Goal: Task Accomplishment & Management: Manage account settings

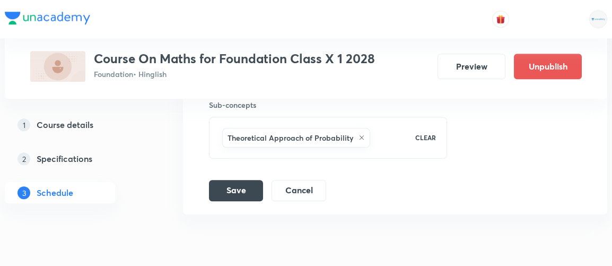
scroll to position [2220, 0]
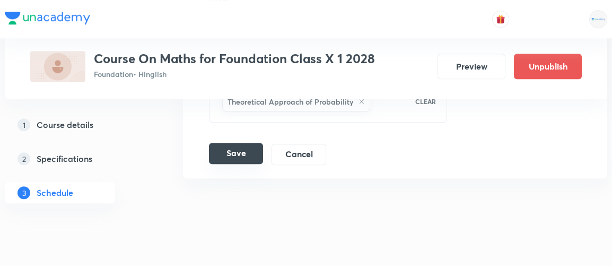
click at [237, 147] on button "Save" at bounding box center [236, 153] width 54 height 21
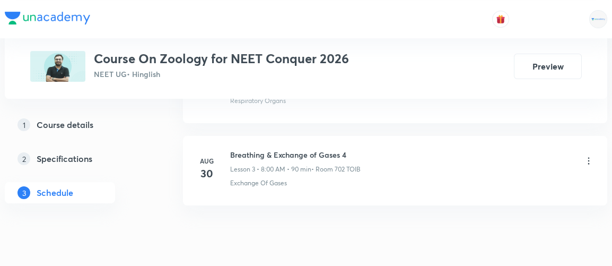
scroll to position [827, 0]
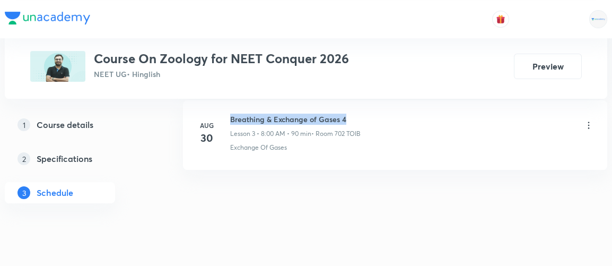
drag, startPoint x: 231, startPoint y: 116, endPoint x: 348, endPoint y: 120, distance: 117.3
click at [348, 120] on h6 "Breathing & Exchange of Gases 4" at bounding box center [295, 118] width 130 height 11
copy h6 "Breathing & Exchange of Gases 4"
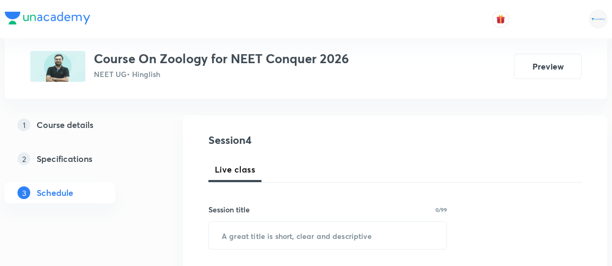
scroll to position [144, 0]
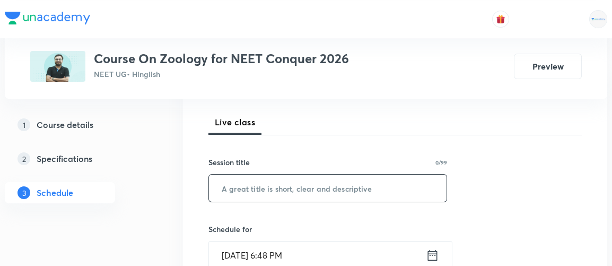
click at [308, 182] on input "text" at bounding box center [328, 187] width 238 height 27
paste input "Breathing & Exchange of Gases 4"
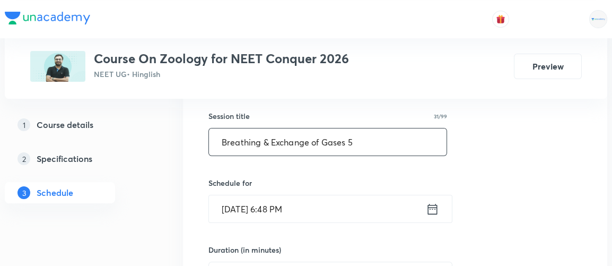
scroll to position [193, 0]
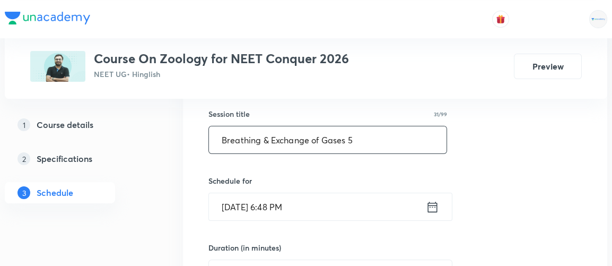
type input "Breathing & Exchange of Gases 5"
click at [432, 206] on icon at bounding box center [433, 206] width 10 height 11
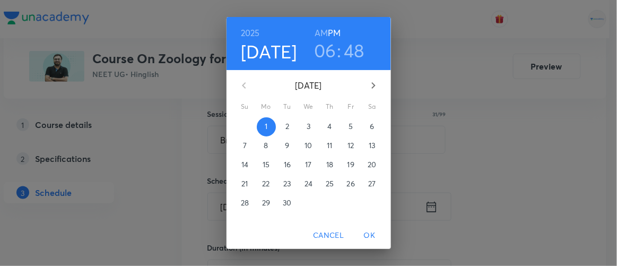
click at [285, 127] on p "2" at bounding box center [287, 126] width 4 height 11
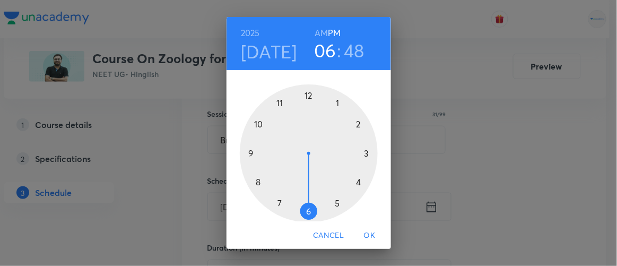
click at [320, 35] on h6 "AM" at bounding box center [320, 32] width 13 height 15
click at [256, 181] on div at bounding box center [309, 153] width 138 height 138
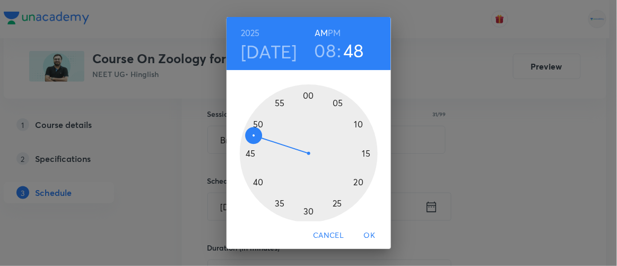
click at [304, 96] on div at bounding box center [309, 153] width 138 height 138
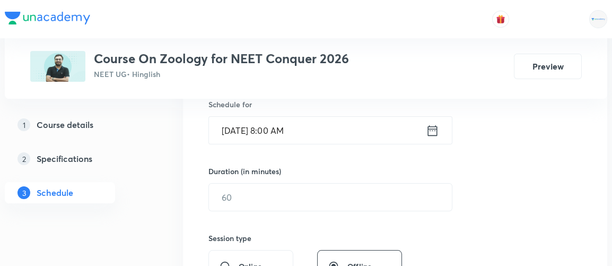
scroll to position [270, 0]
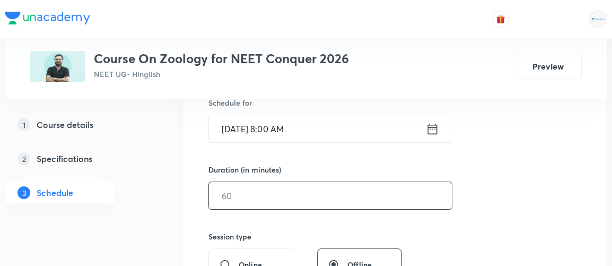
click at [249, 197] on input "text" at bounding box center [330, 195] width 243 height 27
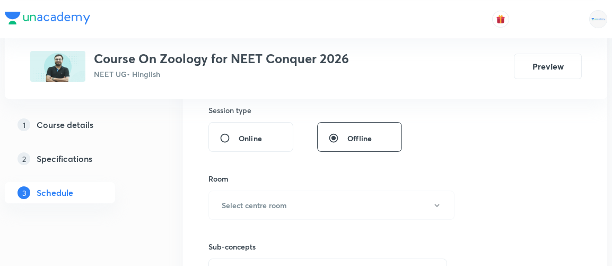
scroll to position [399, 0]
type input "90"
click at [249, 197] on h6 "Select centre room" at bounding box center [254, 202] width 65 height 11
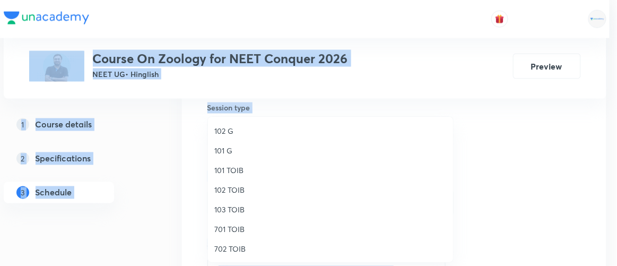
click at [249, 197] on li "102 TOIB" at bounding box center [330, 190] width 245 height 20
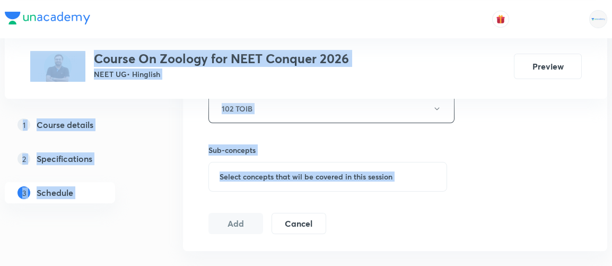
scroll to position [493, 0]
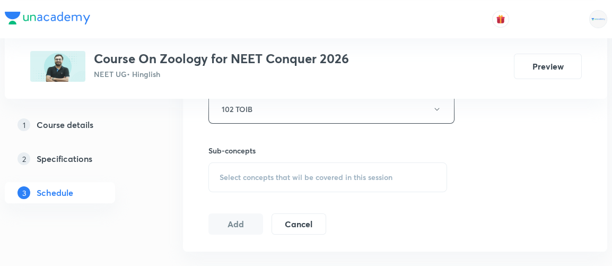
click at [273, 176] on span "Select concepts that wil be covered in this session" at bounding box center [306, 177] width 173 height 8
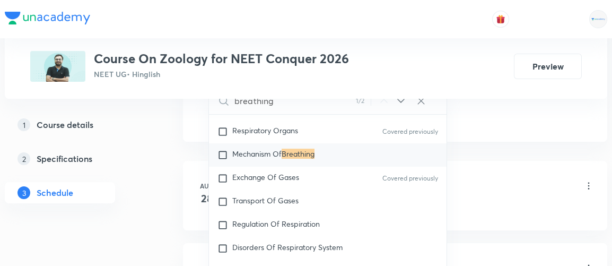
scroll to position [957, 0]
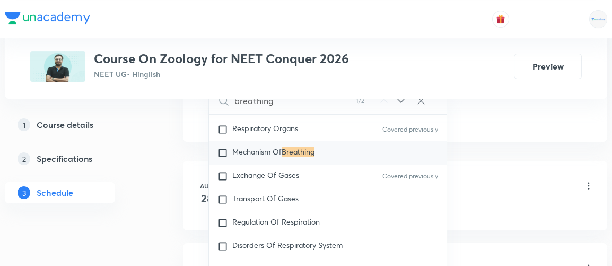
type input "breathing"
click at [222, 156] on input "checkbox" at bounding box center [224, 152] width 15 height 11
checkbox input "true"
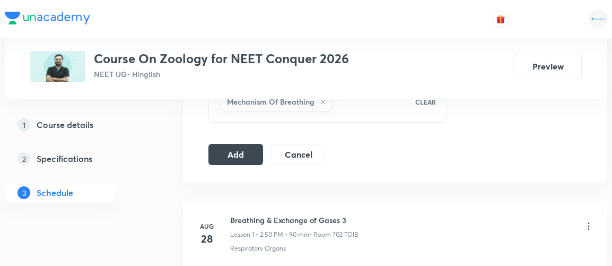
scroll to position [571, 0]
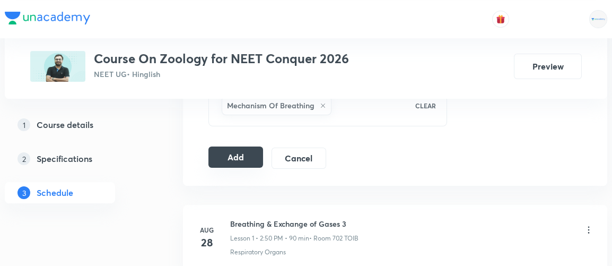
click at [231, 155] on button "Add" at bounding box center [235, 156] width 55 height 21
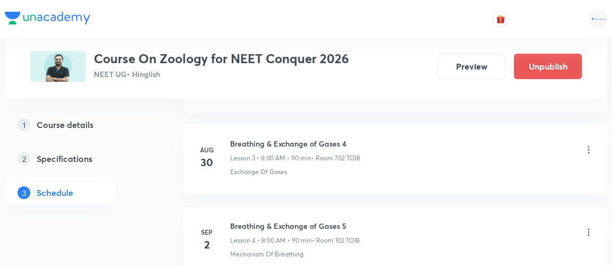
scroll to position [424, 0]
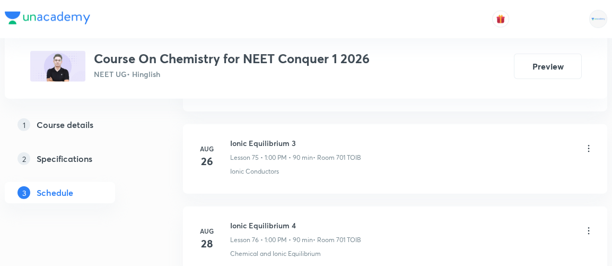
scroll to position [7068, 0]
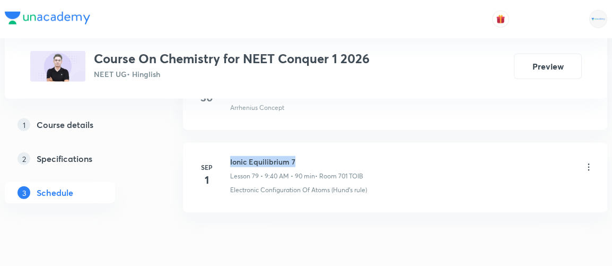
drag, startPoint x: 230, startPoint y: 115, endPoint x: 305, endPoint y: 106, distance: 76.4
click at [305, 143] on li "Sep 1 Ionic Equilibrium 7 Lesson 79 • 9:40 AM • 90 min • Room 701 TOIB Electron…" at bounding box center [395, 177] width 424 height 69
copy h6 "Ionic Equilibrium 7"
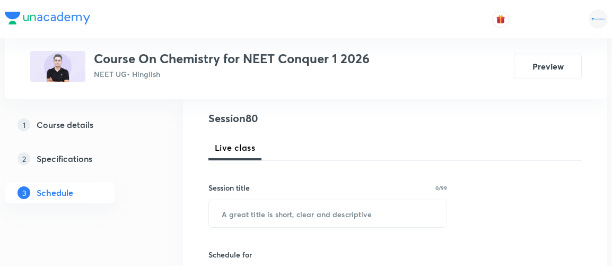
scroll to position [156, 0]
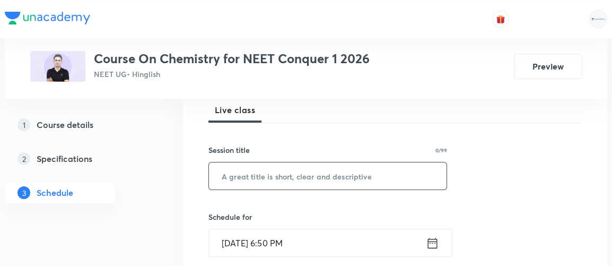
click at [251, 171] on input "text" at bounding box center [328, 175] width 238 height 27
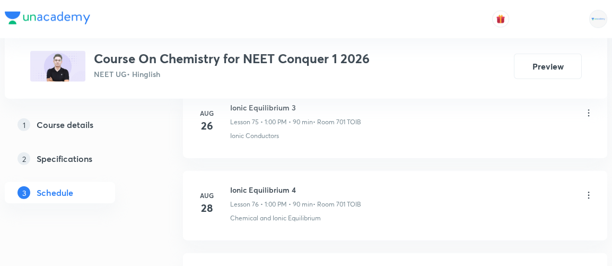
scroll to position [7068, 0]
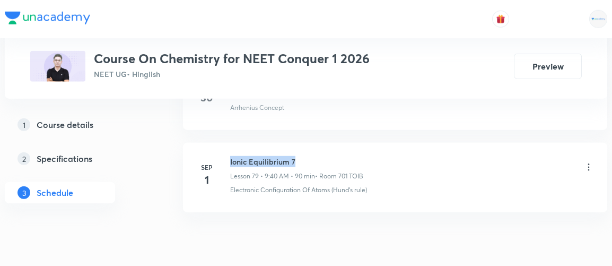
drag, startPoint x: 230, startPoint y: 117, endPoint x: 301, endPoint y: 112, distance: 71.3
click at [301, 156] on h6 "Ionic Equilibrium 7" at bounding box center [296, 161] width 133 height 11
copy h6 "Ionic Equilibrium 7"
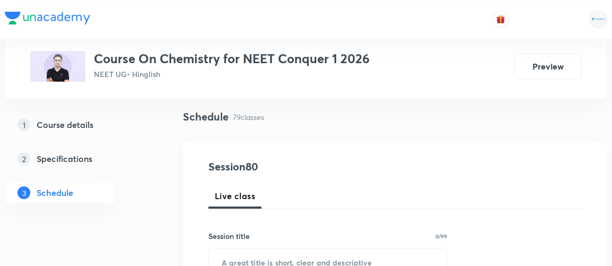
scroll to position [145, 0]
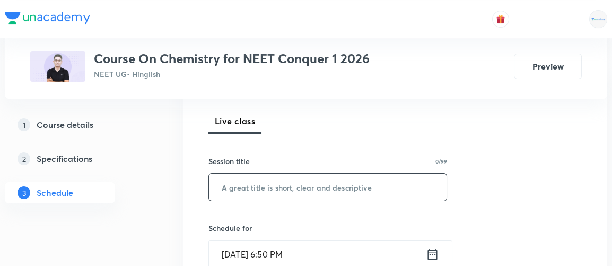
click at [277, 182] on input "text" at bounding box center [328, 186] width 238 height 27
paste input "Ionic Equilibrium 7"
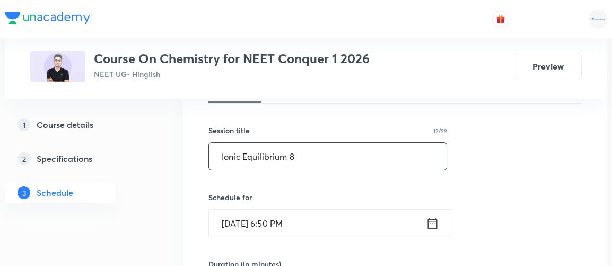
scroll to position [172, 0]
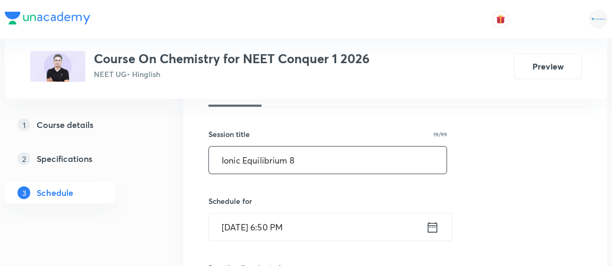
type input "Ionic Equilibrium 8"
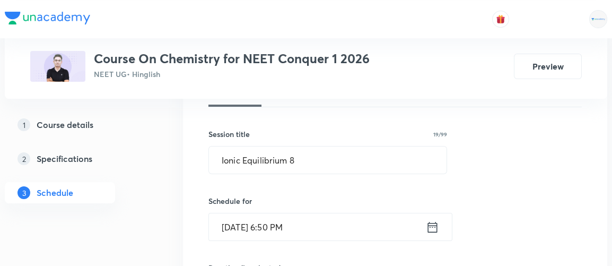
click at [431, 228] on icon at bounding box center [432, 227] width 13 height 15
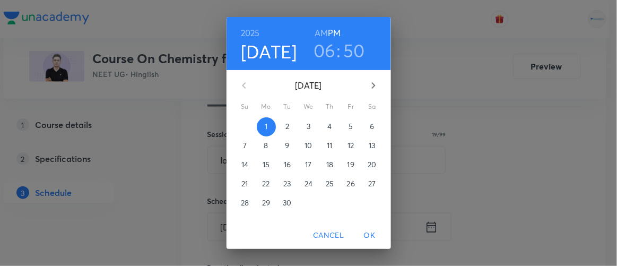
click at [285, 129] on p "2" at bounding box center [287, 126] width 4 height 11
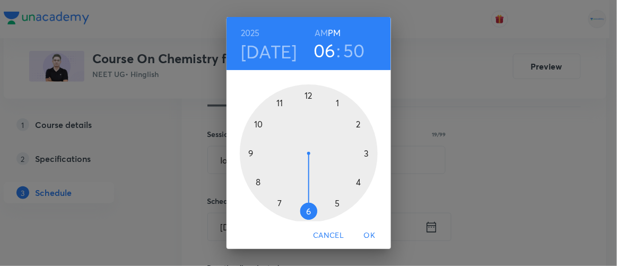
click at [316, 37] on h6 "AM" at bounding box center [320, 32] width 13 height 15
click at [247, 152] on div at bounding box center [309, 153] width 138 height 138
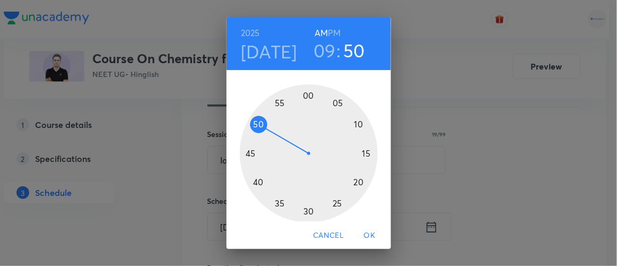
click at [254, 182] on div at bounding box center [309, 153] width 138 height 138
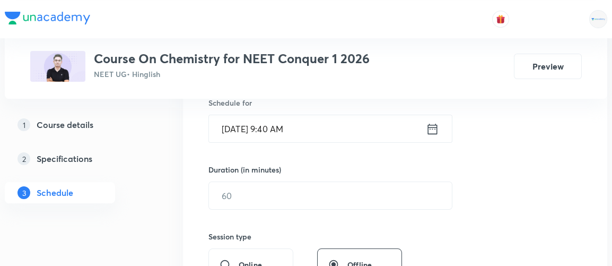
scroll to position [278, 0]
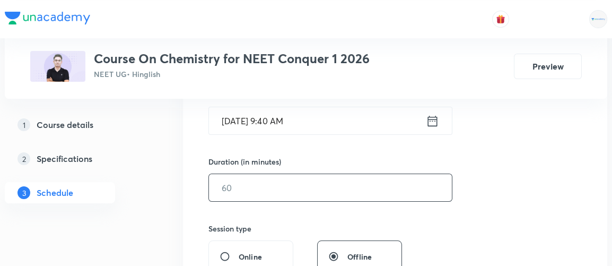
click at [247, 190] on input "text" at bounding box center [330, 187] width 243 height 27
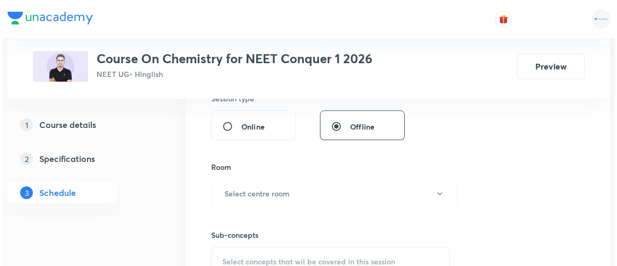
scroll to position [409, 0]
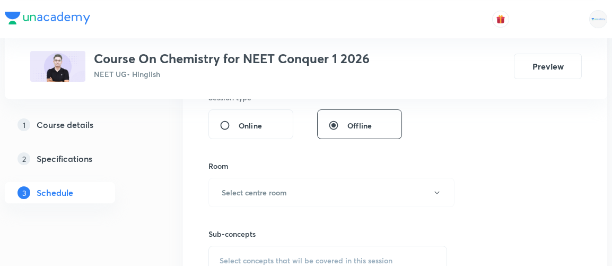
type input "90"
click at [247, 190] on h6 "Select centre room" at bounding box center [254, 192] width 65 height 11
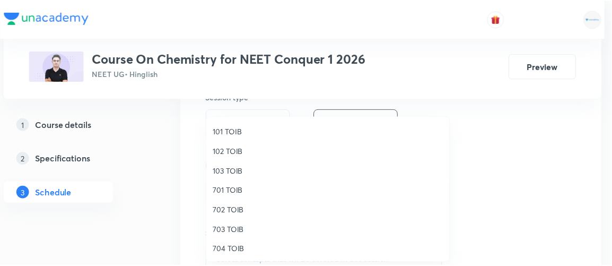
scroll to position [38, 0]
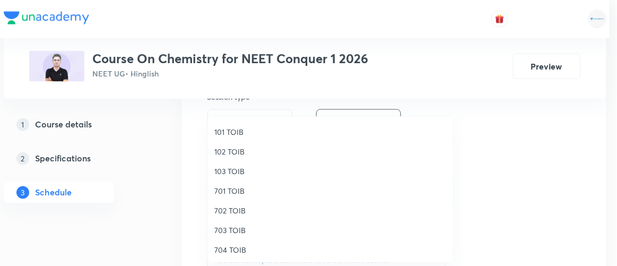
click at [237, 190] on span "701 TOIB" at bounding box center [330, 190] width 232 height 11
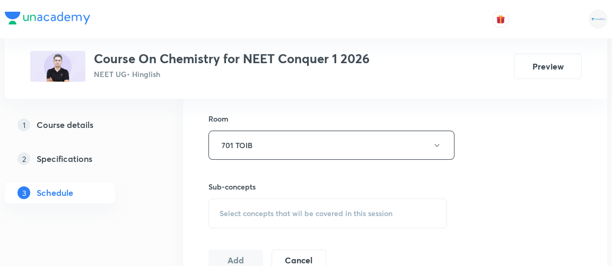
scroll to position [458, 0]
click at [305, 208] on span "Select concepts that wil be covered in this session" at bounding box center [306, 212] width 173 height 8
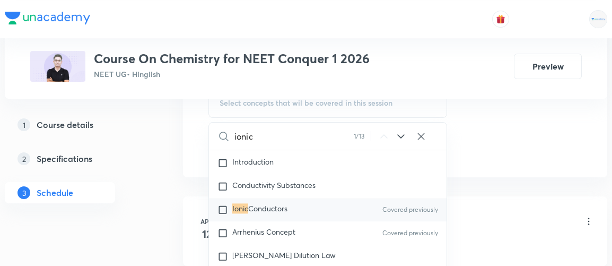
scroll to position [3595, 0]
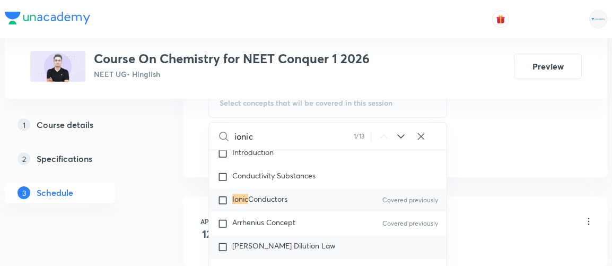
type input "ionic"
click at [225, 241] on input "checkbox" at bounding box center [224, 246] width 15 height 11
checkbox input "true"
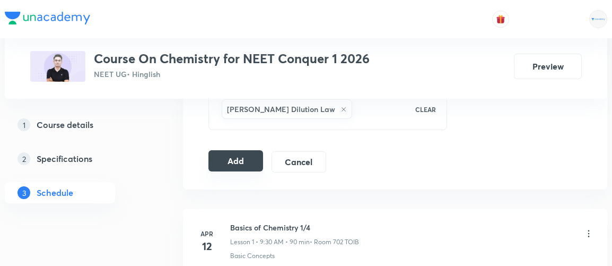
click at [246, 161] on button "Add" at bounding box center [235, 160] width 55 height 21
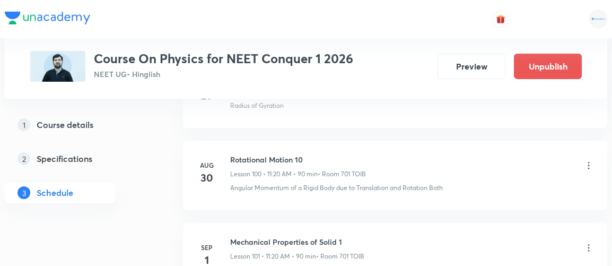
scroll to position [8809, 0]
drag, startPoint x: 229, startPoint y: 194, endPoint x: 354, endPoint y: 196, distance: 124.7
click at [354, 237] on div "Sep 1 Mechanical Properties of Solid 1 Lesson 101 • 11:20 AM • 90 min • Room 70…" at bounding box center [395, 256] width 398 height 39
copy h6 "Mechanical Properties of Solid 1"
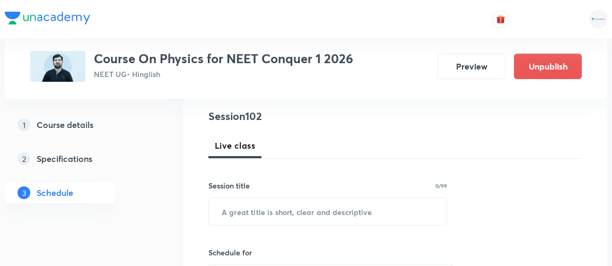
scroll to position [121, 0]
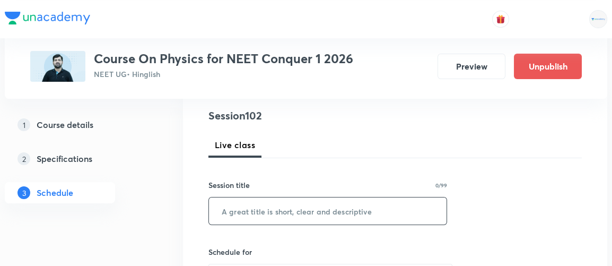
click at [256, 204] on input "text" at bounding box center [328, 210] width 238 height 27
paste input "Mechanical Properties of Solid 1"
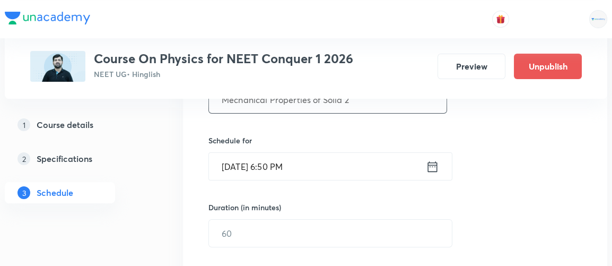
scroll to position [234, 0]
type input "Mechanical Properties of Solid 2"
click at [438, 161] on icon at bounding box center [432, 165] width 13 height 15
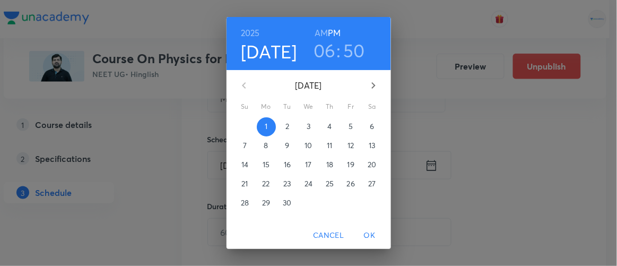
click at [280, 126] on span "2" at bounding box center [287, 126] width 19 height 11
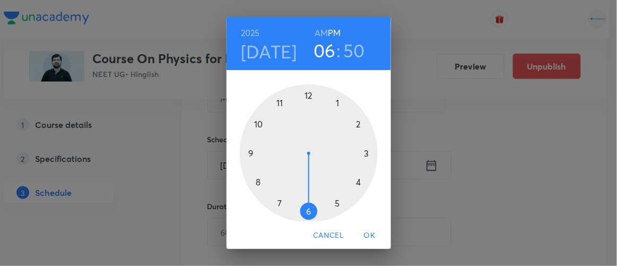
click at [321, 38] on h6 "AM" at bounding box center [320, 32] width 13 height 15
click at [276, 101] on div at bounding box center [309, 153] width 138 height 138
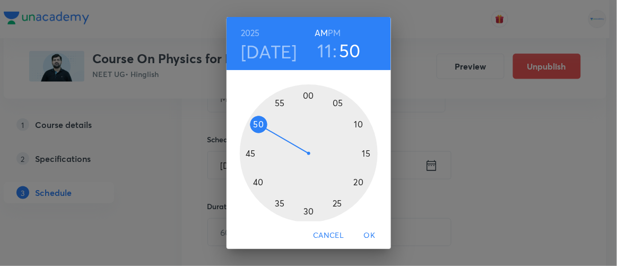
click at [355, 182] on div at bounding box center [309, 153] width 138 height 138
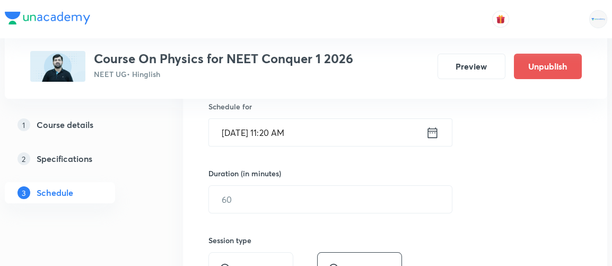
scroll to position [267, 0]
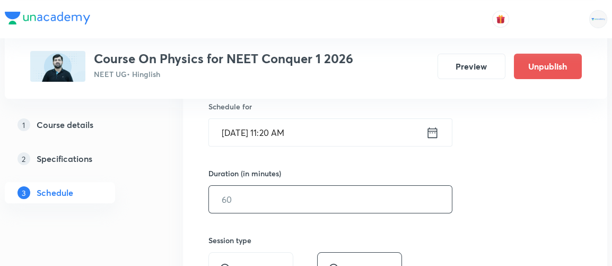
click at [234, 199] on input "text" at bounding box center [330, 199] width 243 height 27
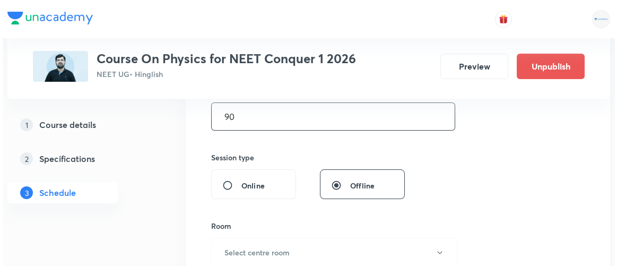
scroll to position [355, 0]
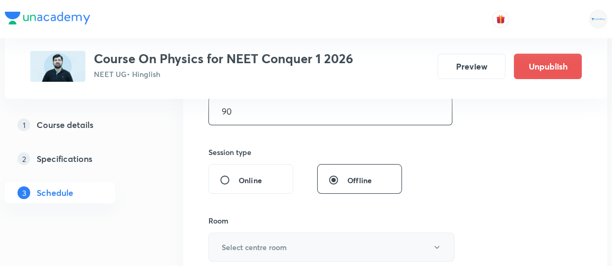
type input "90"
click at [225, 243] on h6 "Select centre room" at bounding box center [254, 246] width 65 height 11
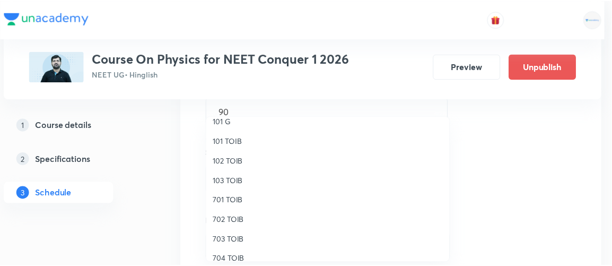
scroll to position [29, 0]
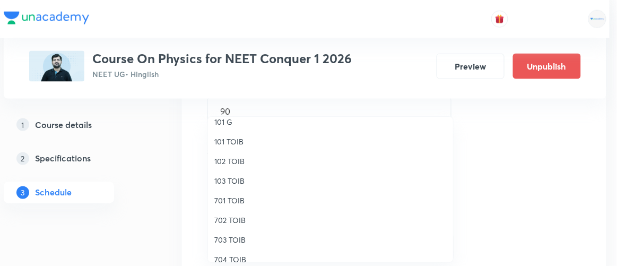
click at [229, 198] on span "701 TOIB" at bounding box center [330, 200] width 232 height 11
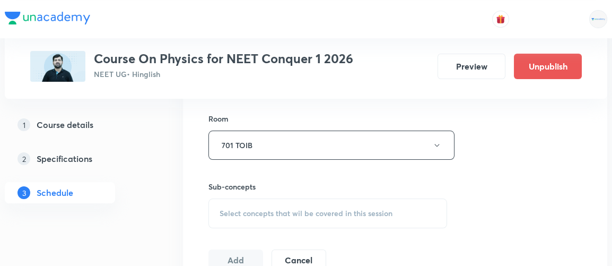
scroll to position [458, 0]
click at [234, 204] on div "Select concepts that wil be covered in this session" at bounding box center [327, 212] width 239 height 30
click at [499, 182] on div "Session 102 Live class Session title 32/99 Mechanical Properties of Solid 2 ​ S…" at bounding box center [394, 20] width 373 height 498
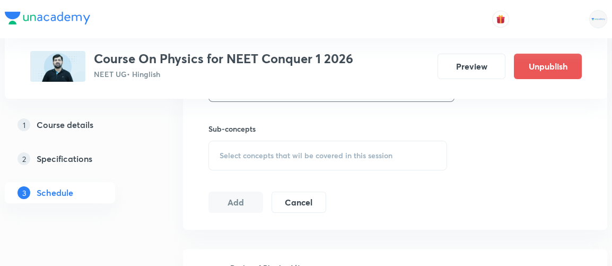
scroll to position [514, 0]
click at [287, 151] on span "Select concepts that wil be covered in this session" at bounding box center [306, 155] width 173 height 8
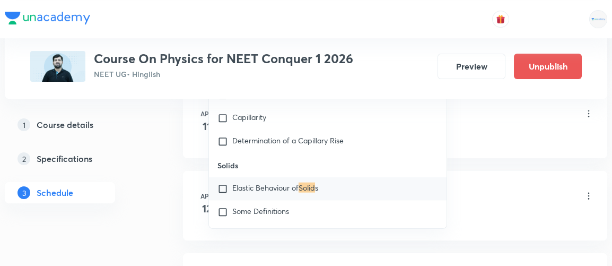
scroll to position [675, 0]
type input "solid"
click at [223, 183] on input "checkbox" at bounding box center [224, 188] width 15 height 11
checkbox input "true"
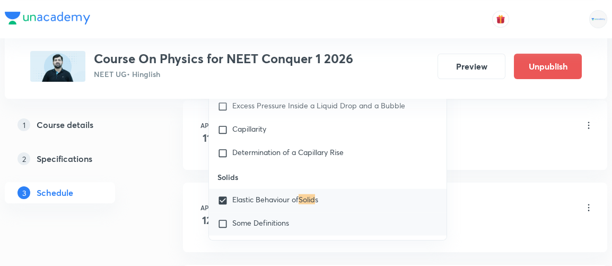
click at [222, 219] on input "checkbox" at bounding box center [224, 224] width 15 height 11
checkbox input "true"
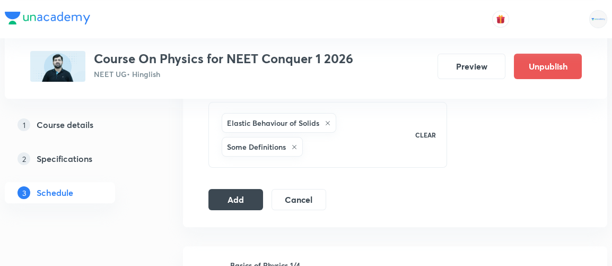
scroll to position [553, 0]
click at [234, 194] on button "Add" at bounding box center [235, 198] width 55 height 21
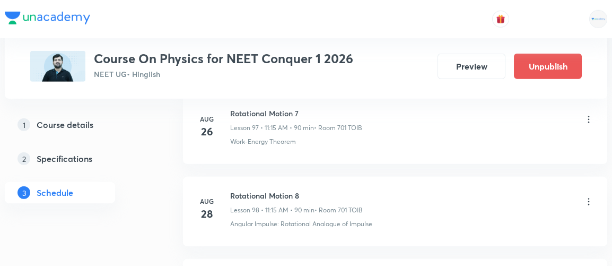
scroll to position [8404, 0]
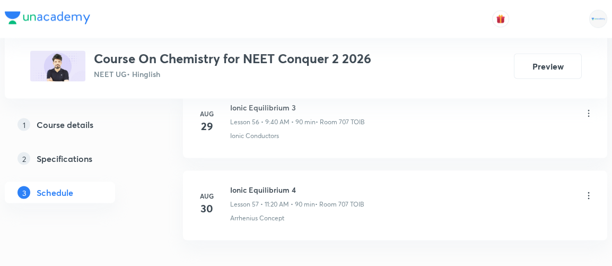
scroll to position [5277, 0]
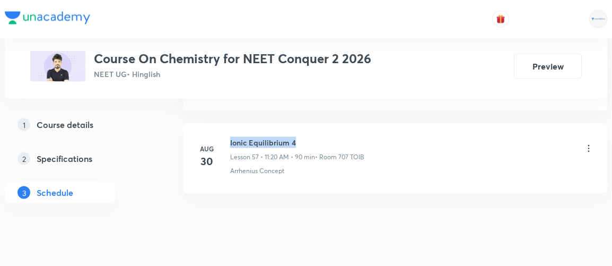
drag, startPoint x: 230, startPoint y: 116, endPoint x: 301, endPoint y: 118, distance: 71.1
click at [301, 137] on h6 "Ionic Equilibrium 4" at bounding box center [297, 142] width 134 height 11
copy h6 "Ionic Equilibrium 4"
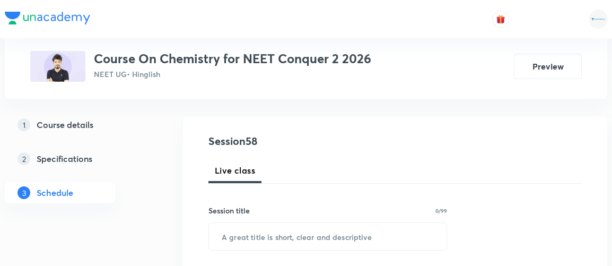
scroll to position [95, 0]
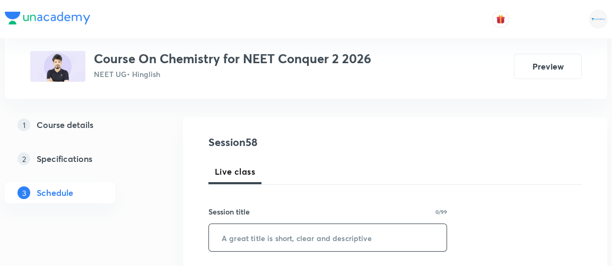
click at [256, 232] on input "text" at bounding box center [328, 237] width 238 height 27
paste input "Ionic Equilibrium 4"
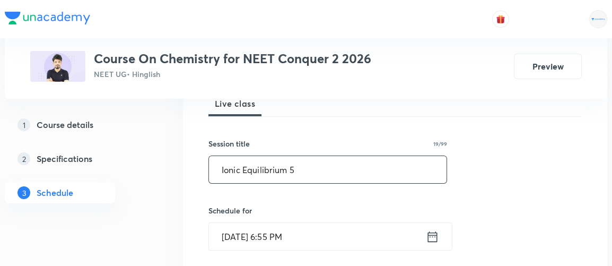
scroll to position [164, 0]
type input "Ionic Equilibrium 5"
click at [435, 237] on icon at bounding box center [432, 235] width 13 height 15
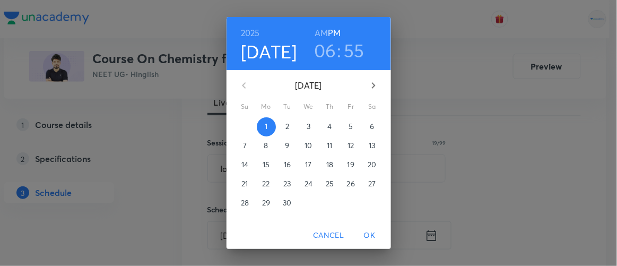
click at [285, 126] on p "2" at bounding box center [287, 126] width 4 height 11
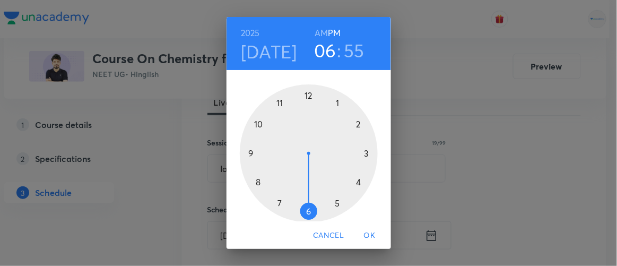
click at [317, 32] on h6 "AM" at bounding box center [320, 32] width 13 height 15
click at [278, 103] on div at bounding box center [309, 153] width 138 height 138
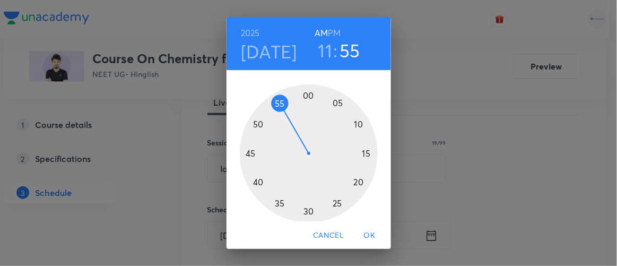
click at [353, 180] on div at bounding box center [309, 153] width 138 height 138
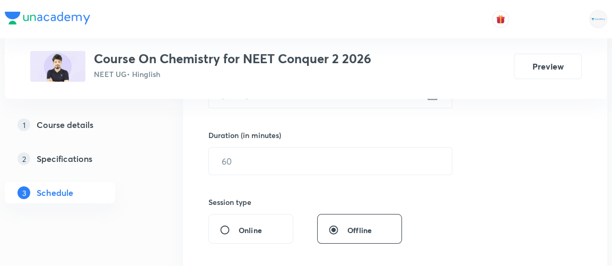
scroll to position [306, 0]
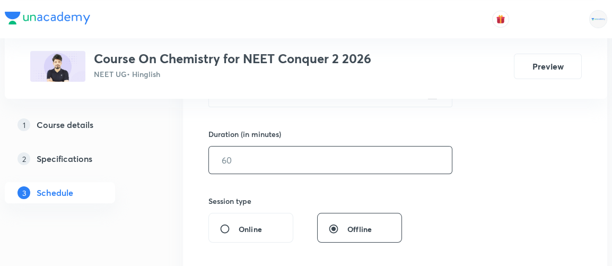
click at [252, 158] on input "text" at bounding box center [330, 159] width 243 height 27
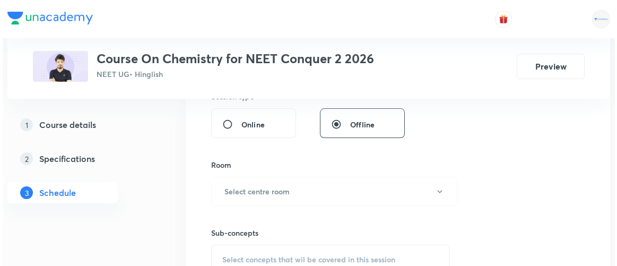
scroll to position [404, 0]
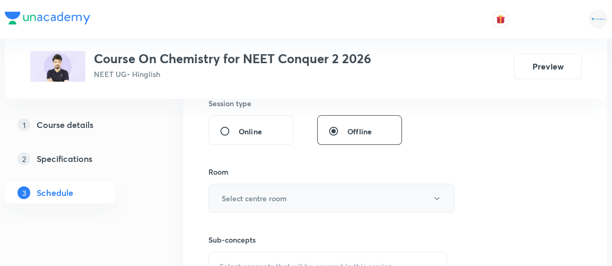
type input "90"
click at [249, 195] on h6 "Select centre room" at bounding box center [254, 198] width 65 height 11
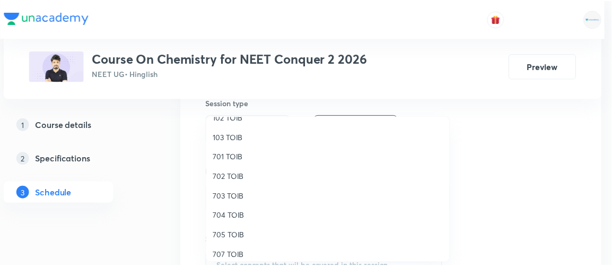
scroll to position [73, 0]
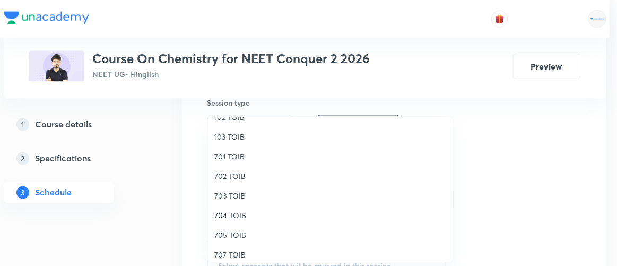
click at [231, 255] on span "707 TOIB" at bounding box center [330, 254] width 232 height 11
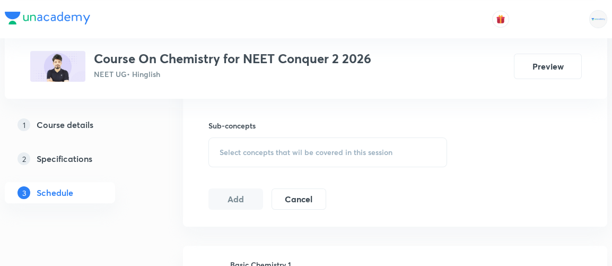
scroll to position [522, 0]
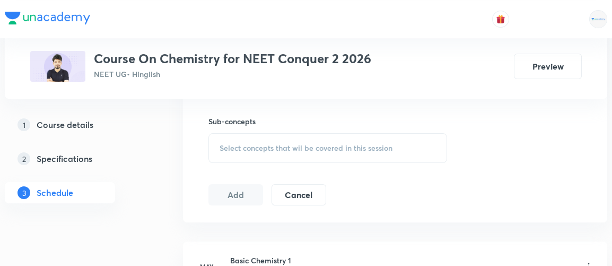
click at [294, 150] on span "Select concepts that wil be covered in this session" at bounding box center [306, 148] width 173 height 8
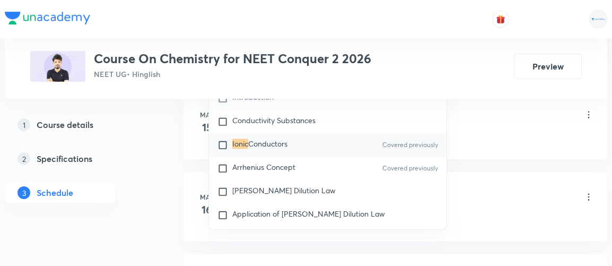
scroll to position [3511, 0]
type input "ionic"
click at [220, 186] on input "checkbox" at bounding box center [224, 191] width 15 height 11
checkbox input "true"
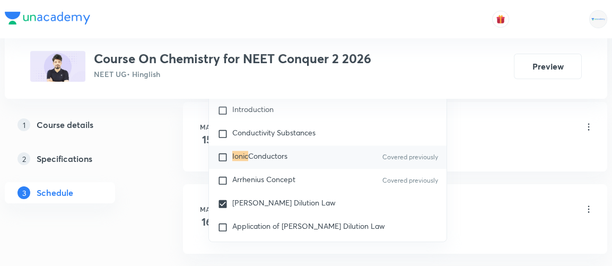
click at [142, 173] on div "1 Course details 2 Specifications 3 Schedule" at bounding box center [77, 165] width 144 height 102
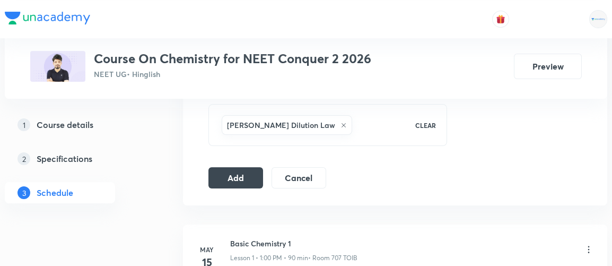
scroll to position [546, 0]
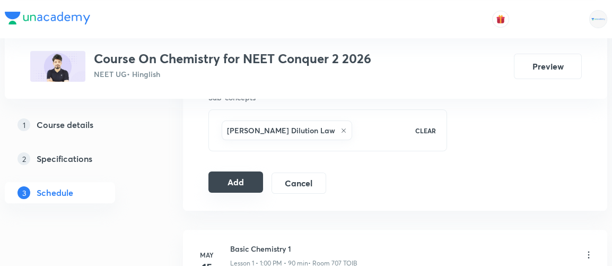
click at [234, 176] on button "Add" at bounding box center [235, 181] width 55 height 21
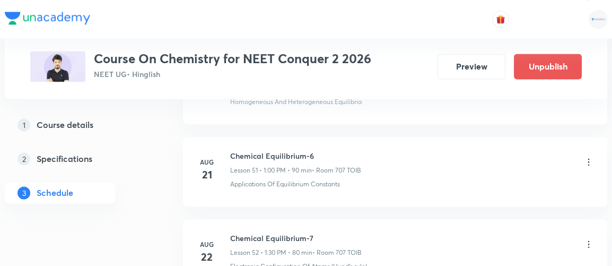
scroll to position [4873, 0]
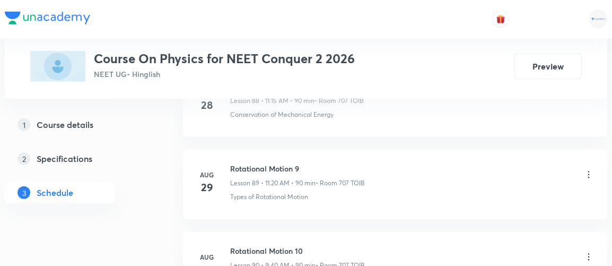
scroll to position [8031, 0]
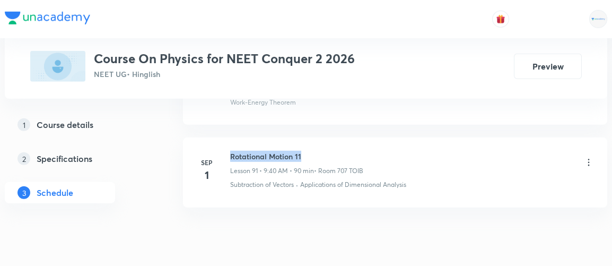
drag, startPoint x: 230, startPoint y: 114, endPoint x: 322, endPoint y: 112, distance: 92.3
click at [322, 151] on h6 "Rotational Motion 11" at bounding box center [296, 156] width 133 height 11
copy h6 "Rotational Motion 11"
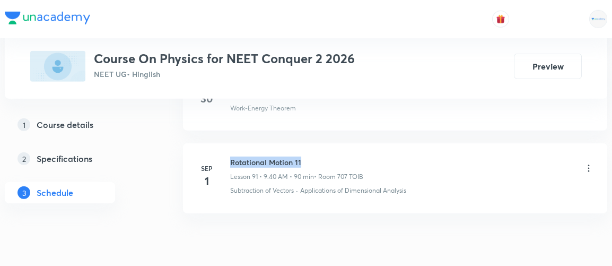
scroll to position [8026, 0]
copy h6 "Rotational Motion 11"
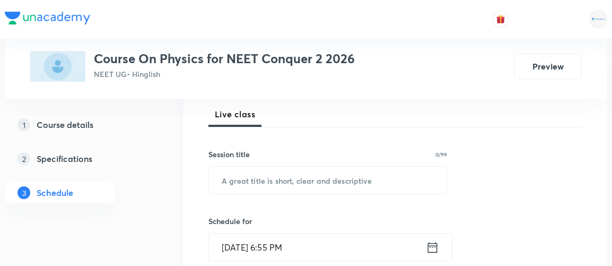
scroll to position [154, 0]
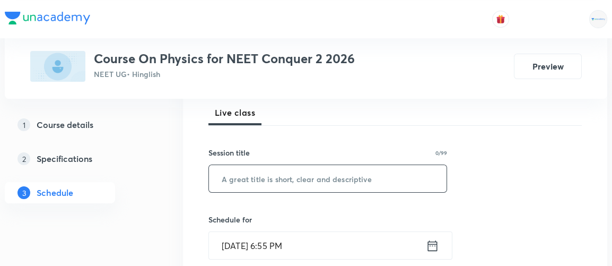
click at [295, 172] on input "text" at bounding box center [328, 178] width 238 height 27
paste input "Rotational Motion 11"
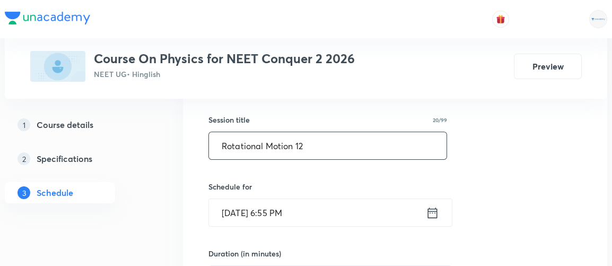
scroll to position [188, 0]
type input "Rotational Motion 12"
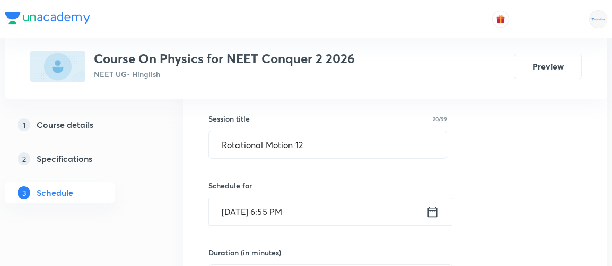
click at [435, 214] on icon at bounding box center [432, 211] width 13 height 15
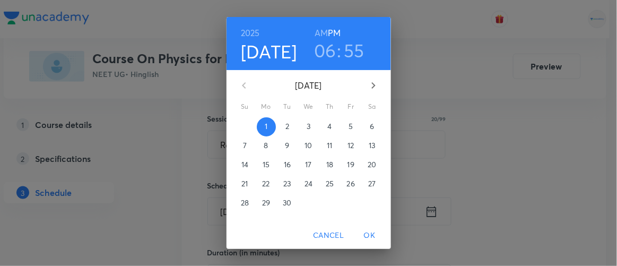
click at [285, 128] on p "2" at bounding box center [287, 126] width 4 height 11
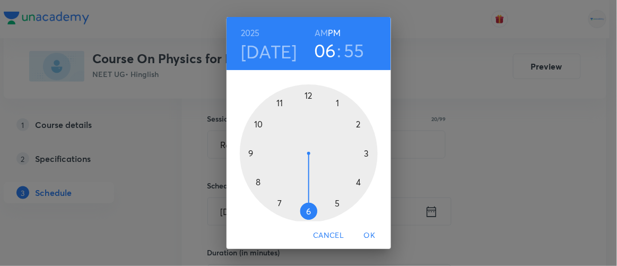
click at [318, 28] on h6 "AM" at bounding box center [320, 32] width 13 height 15
click at [276, 104] on div at bounding box center [309, 153] width 138 height 138
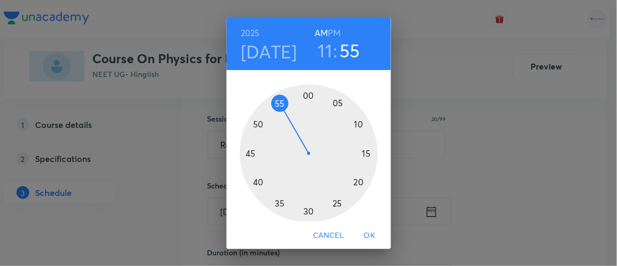
click at [352, 180] on div at bounding box center [309, 153] width 138 height 138
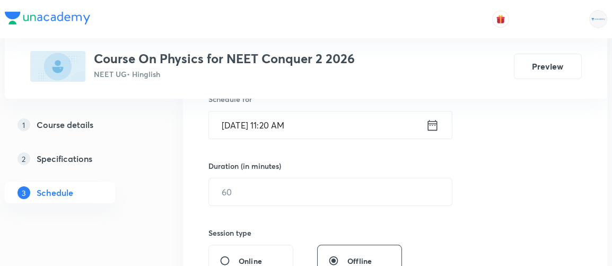
scroll to position [311, 0]
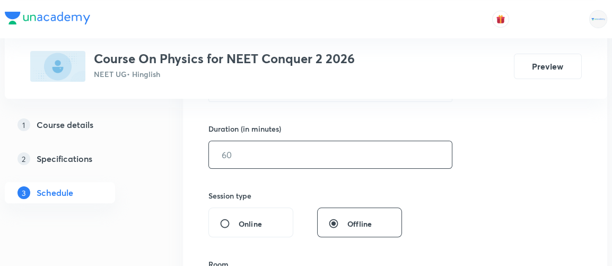
click at [233, 162] on input "text" at bounding box center [330, 154] width 243 height 27
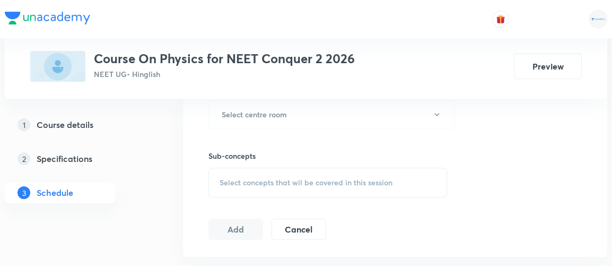
scroll to position [504, 0]
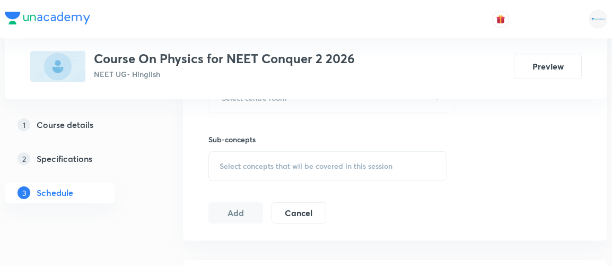
type input "90"
click at [233, 162] on span "Select concepts that wil be covered in this session" at bounding box center [306, 166] width 173 height 8
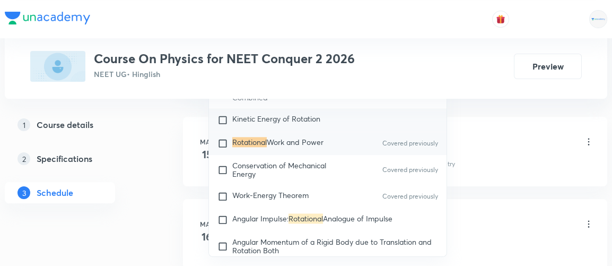
scroll to position [3449, 0]
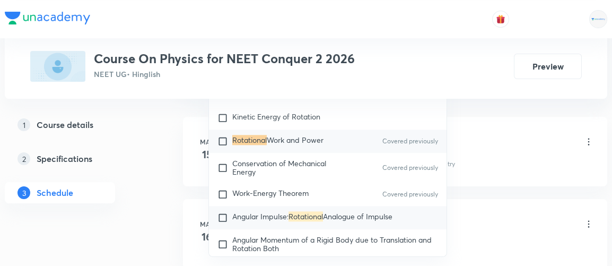
type input "rotational"
click at [226, 212] on input "checkbox" at bounding box center [224, 217] width 15 height 11
checkbox input "true"
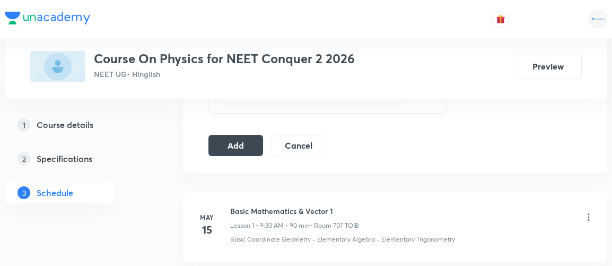
scroll to position [595, 0]
click at [240, 139] on button "Add" at bounding box center [235, 144] width 55 height 21
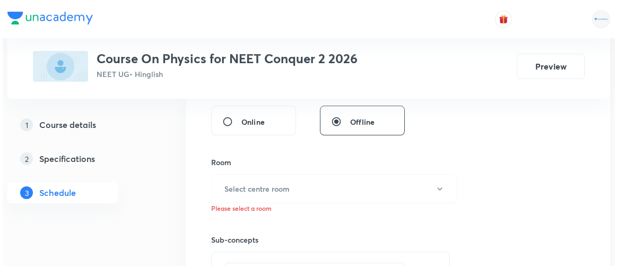
scroll to position [413, 0]
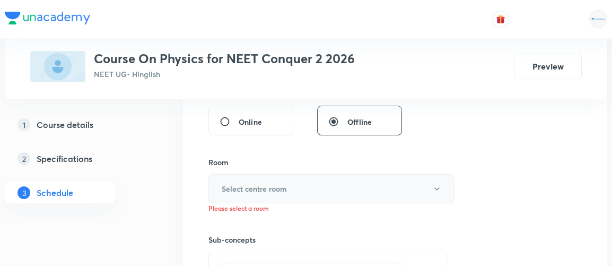
click at [270, 184] on h6 "Select centre room" at bounding box center [254, 188] width 65 height 11
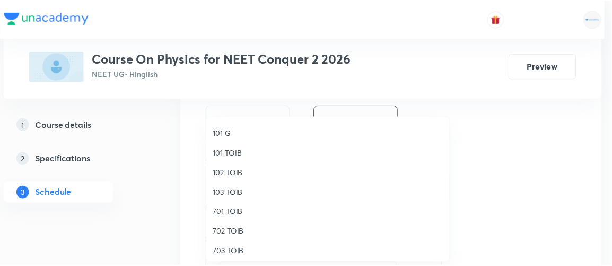
scroll to position [18, 0]
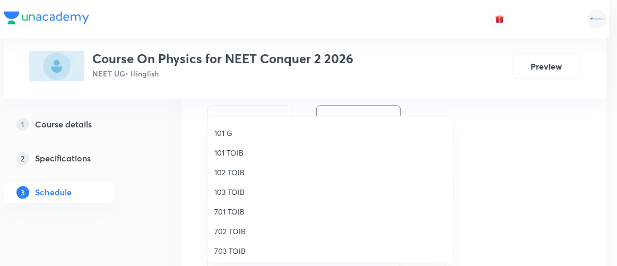
click at [221, 229] on span "702 TOIB" at bounding box center [330, 230] width 232 height 11
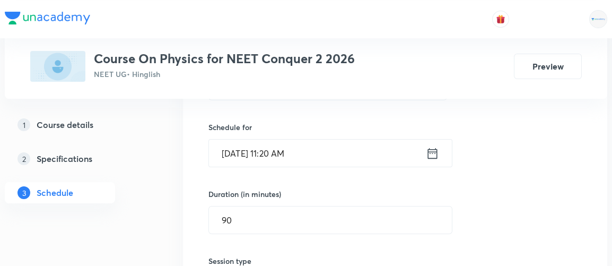
scroll to position [244, 0]
click at [436, 153] on icon at bounding box center [432, 154] width 13 height 15
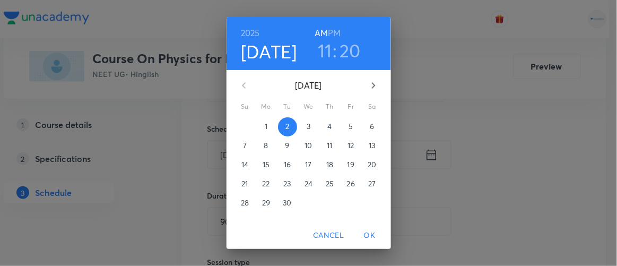
click at [322, 48] on h3 "11" at bounding box center [325, 50] width 14 height 22
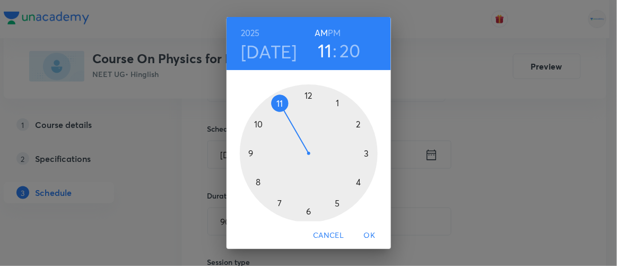
click at [247, 152] on div at bounding box center [309, 153] width 138 height 138
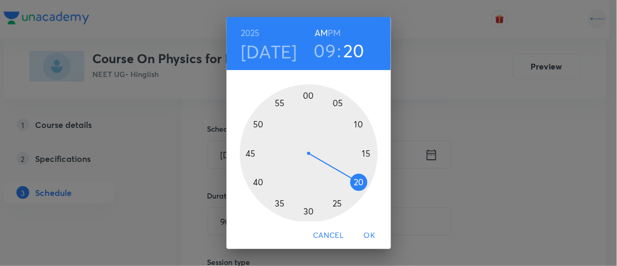
click at [255, 181] on div at bounding box center [309, 153] width 138 height 138
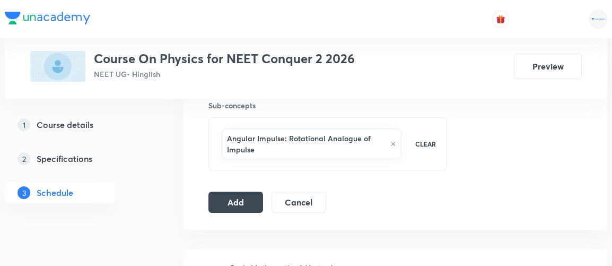
scroll to position [545, 0]
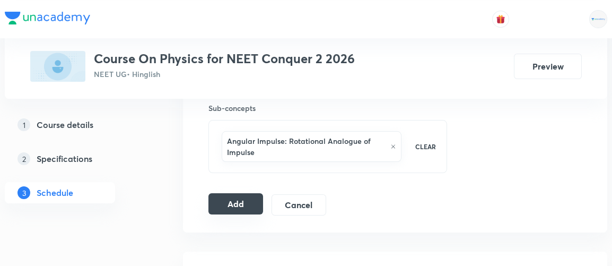
click at [241, 201] on button "Add" at bounding box center [235, 203] width 55 height 21
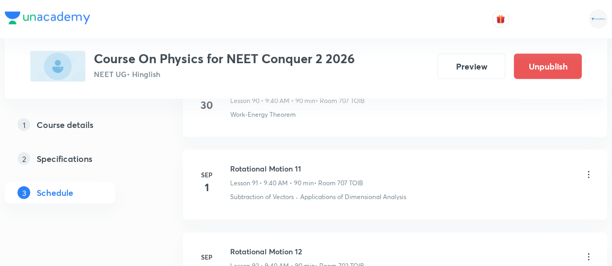
scroll to position [7531, 0]
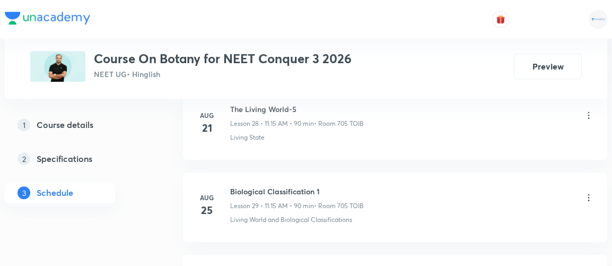
scroll to position [3120, 0]
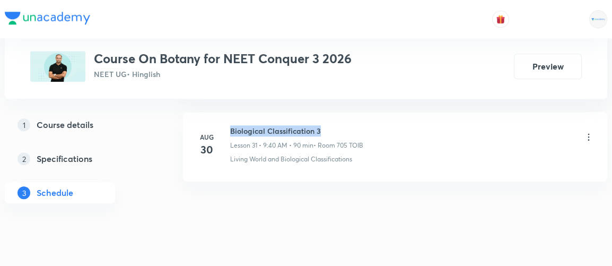
drag, startPoint x: 230, startPoint y: 115, endPoint x: 331, endPoint y: 111, distance: 101.3
click at [331, 125] on h6 "Biological Classification 3" at bounding box center [296, 130] width 133 height 11
copy h6 "Biological Classification 3"
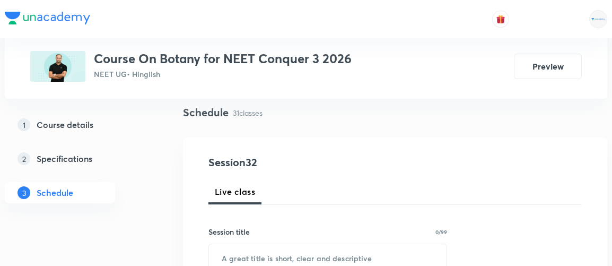
scroll to position [78, 0]
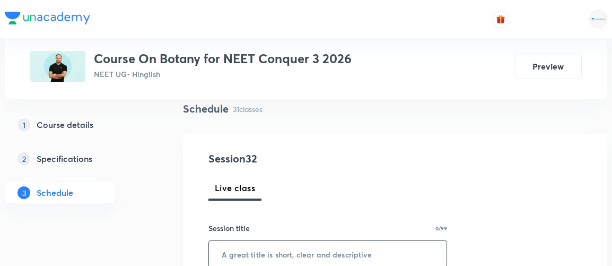
click at [274, 251] on input "text" at bounding box center [328, 253] width 238 height 27
paste input "Biological Classification 3"
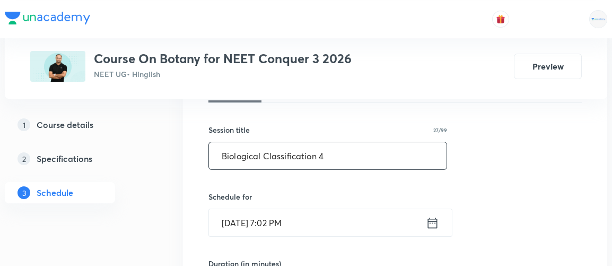
scroll to position [190, 0]
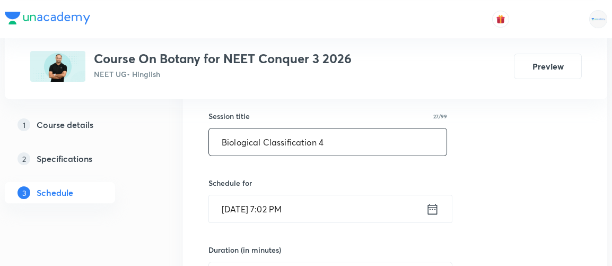
type input "Biological Classification 4"
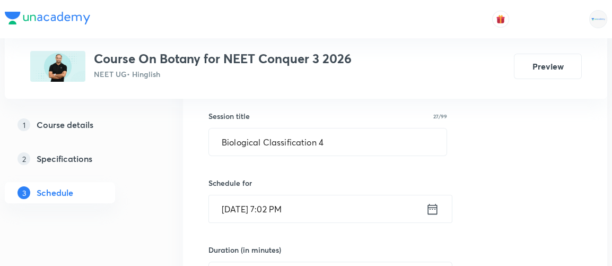
click at [433, 211] on icon at bounding box center [432, 209] width 13 height 15
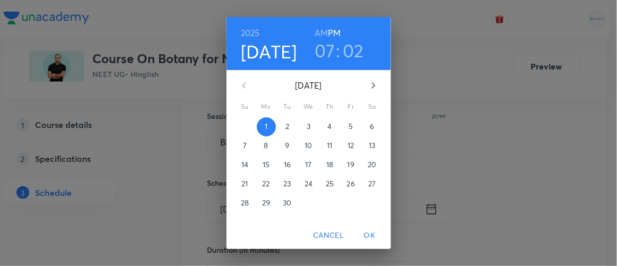
click at [285, 126] on p "2" at bounding box center [287, 126] width 4 height 11
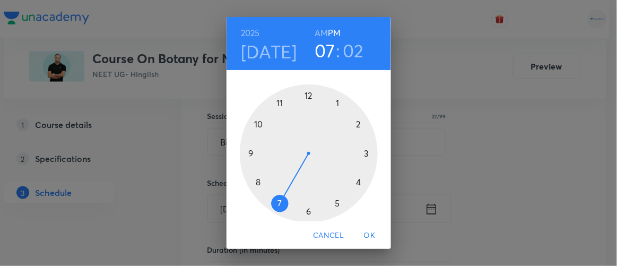
click at [318, 30] on h6 "AM" at bounding box center [320, 32] width 13 height 15
click at [246, 152] on div at bounding box center [309, 153] width 138 height 138
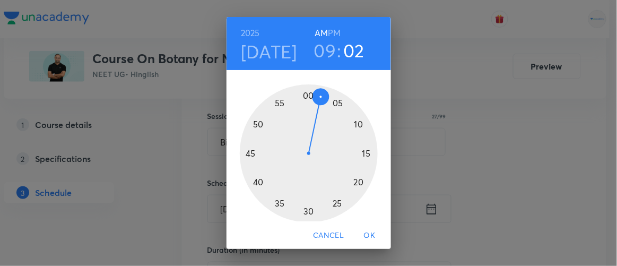
click at [252, 180] on div at bounding box center [309, 153] width 138 height 138
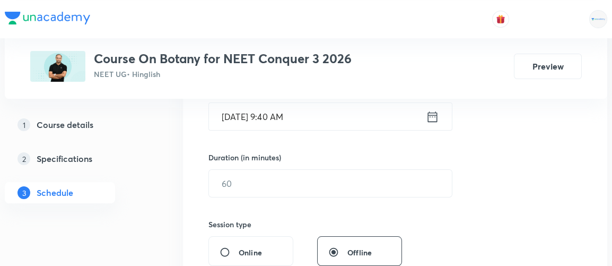
scroll to position [285, 0]
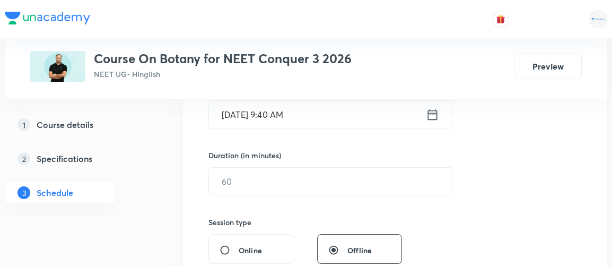
click at [252, 180] on input "text" at bounding box center [330, 181] width 243 height 27
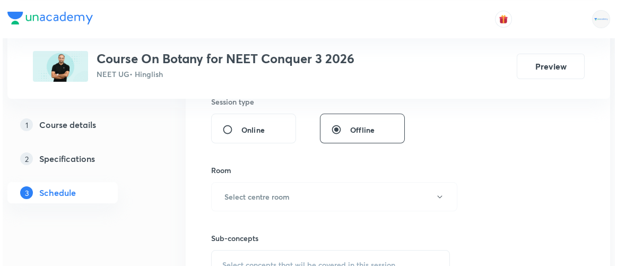
scroll to position [407, 0]
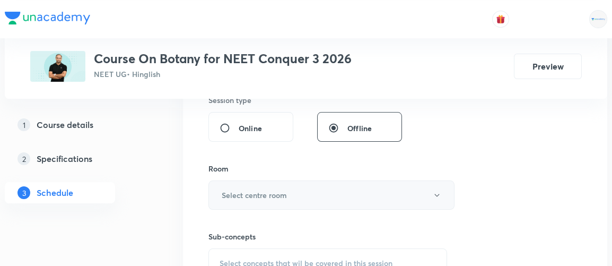
type input "90"
click at [250, 190] on h6 "Select centre room" at bounding box center [254, 194] width 65 height 11
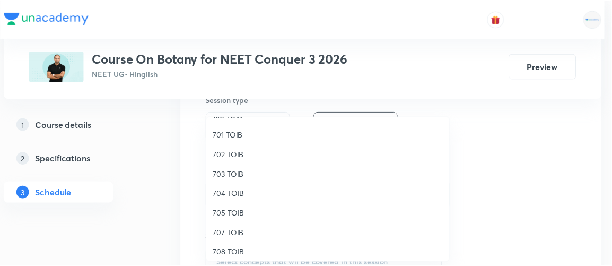
scroll to position [98, 0]
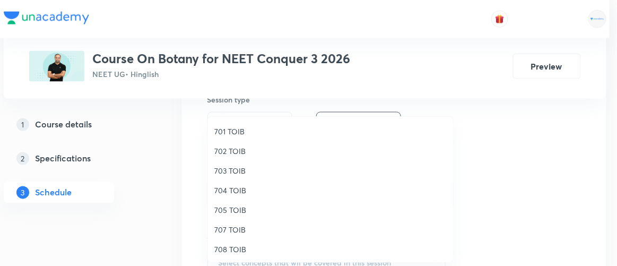
click at [226, 211] on span "705 TOIB" at bounding box center [330, 209] width 232 height 11
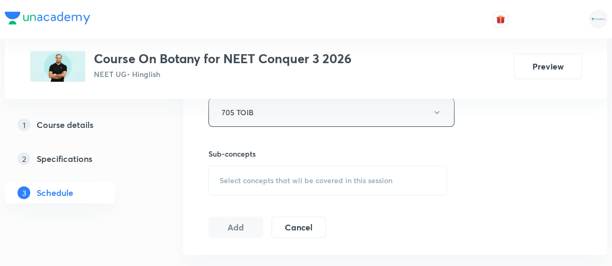
scroll to position [493, 0]
click at [295, 173] on span "Select concepts that wil be covered in this session" at bounding box center [306, 177] width 173 height 8
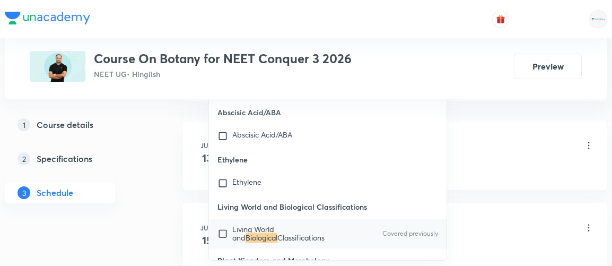
scroll to position [643, 0]
type input "biological"
click at [225, 225] on input "checkbox" at bounding box center [224, 233] width 15 height 17
checkbox input "true"
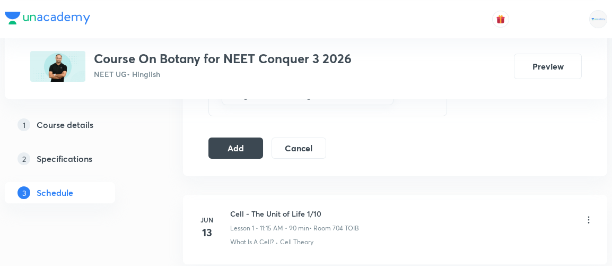
scroll to position [580, 0]
click at [234, 144] on button "Add" at bounding box center [235, 147] width 55 height 21
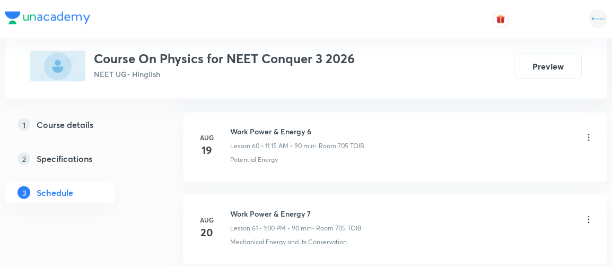
scroll to position [6404, 0]
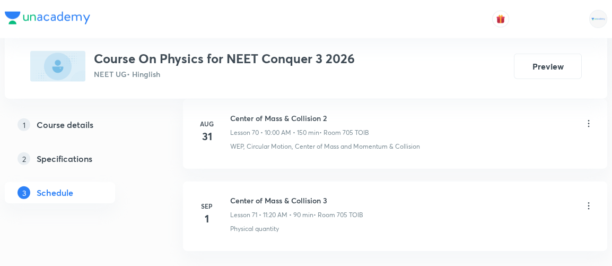
scroll to position [6351, 0]
drag, startPoint x: 230, startPoint y: 168, endPoint x: 355, endPoint y: 162, distance: 125.3
click at [355, 182] on li "Sep 1 Center of Mass & Collision 3 Lesson 71 • 11:20 AM • 90 min • Room 705 TOI…" at bounding box center [395, 216] width 424 height 69
copy h6 "Center of Mass & Collision 3"
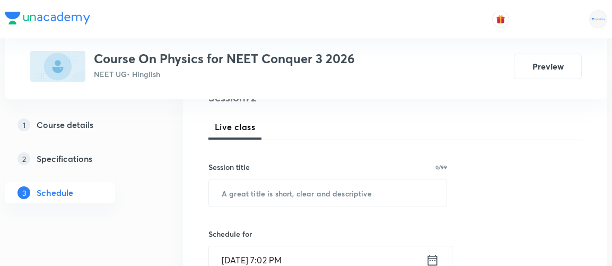
scroll to position [139, 0]
click at [264, 194] on input "text" at bounding box center [328, 193] width 238 height 27
paste input "Center of Mass & Collision 3"
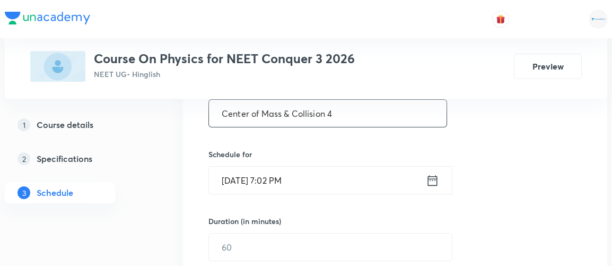
scroll to position [219, 0]
type input "Center of Mass & Collision 4"
click at [438, 180] on icon at bounding box center [432, 180] width 13 height 15
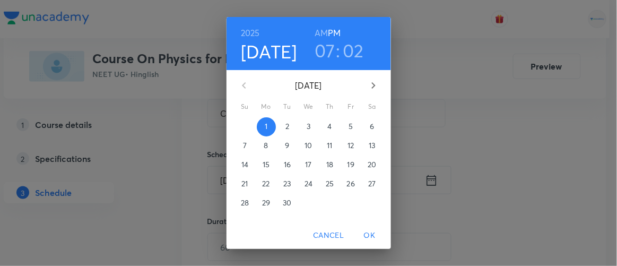
click at [279, 128] on span "2" at bounding box center [287, 126] width 19 height 11
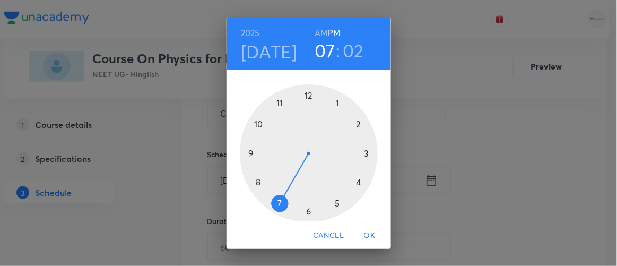
click at [317, 32] on h6 "AM" at bounding box center [320, 32] width 13 height 15
click at [274, 103] on div at bounding box center [309, 153] width 138 height 138
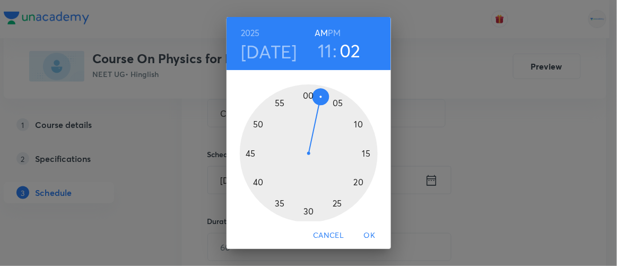
click at [355, 185] on div at bounding box center [309, 153] width 138 height 138
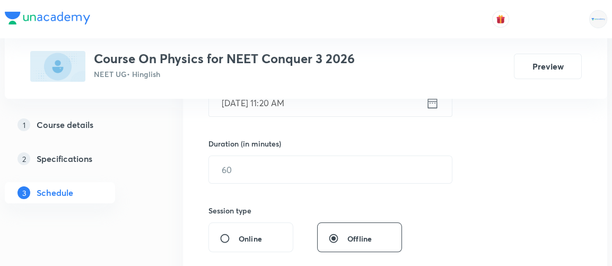
scroll to position [297, 0]
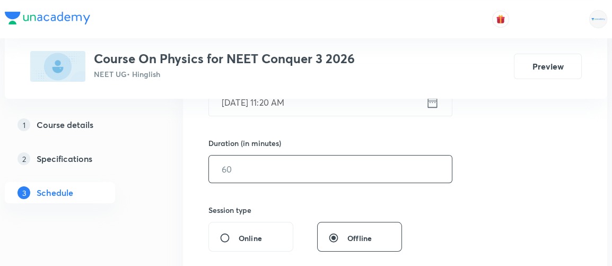
click at [278, 176] on input "text" at bounding box center [330, 168] width 243 height 27
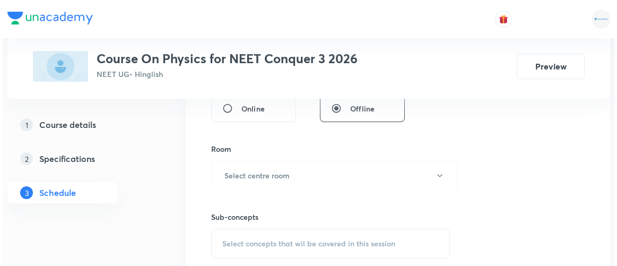
scroll to position [427, 0]
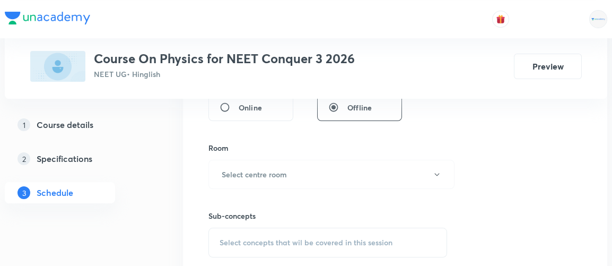
type input "90"
click at [278, 176] on h6 "Select centre room" at bounding box center [254, 174] width 65 height 11
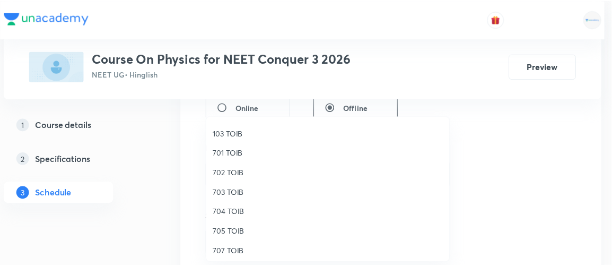
scroll to position [76, 0]
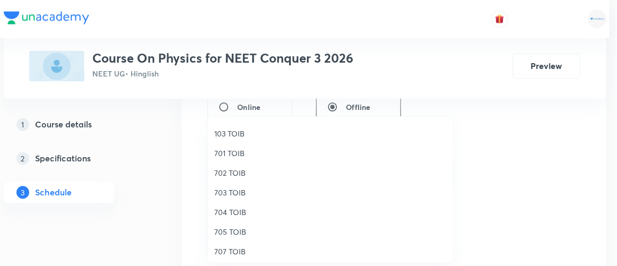
click at [228, 234] on span "705 TOIB" at bounding box center [330, 231] width 232 height 11
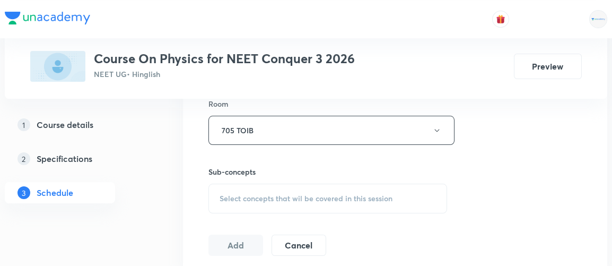
scroll to position [472, 0]
click at [277, 200] on span "Select concepts that wil be covered in this session" at bounding box center [306, 198] width 173 height 8
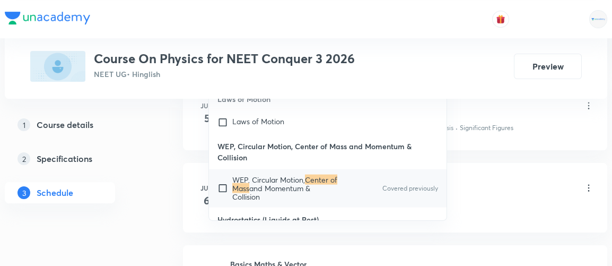
scroll to position [686, 0]
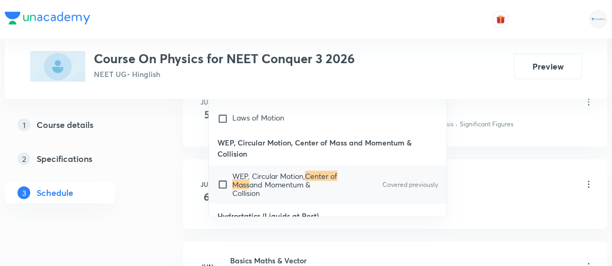
type input "center of mass"
click at [221, 172] on input "checkbox" at bounding box center [224, 184] width 15 height 25
checkbox input "true"
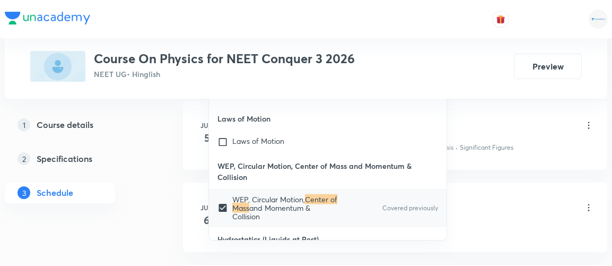
click at [146, 193] on div "1 Course details 2 Specifications 3 Schedule" at bounding box center [77, 165] width 144 height 102
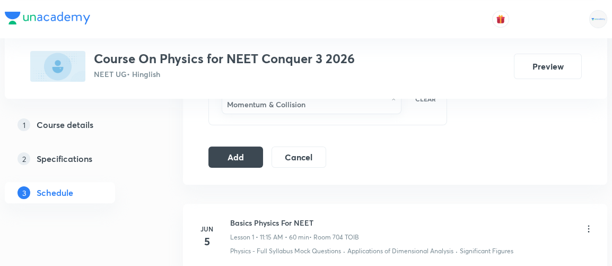
scroll to position [581, 0]
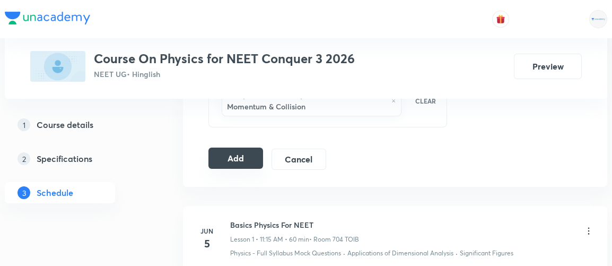
click at [237, 158] on button "Add" at bounding box center [235, 157] width 55 height 21
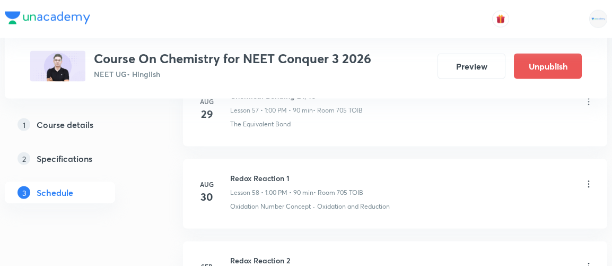
scroll to position [5442, 0]
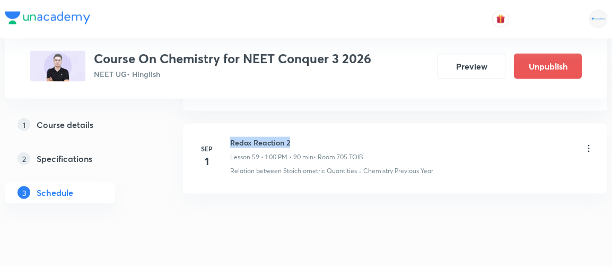
drag, startPoint x: 230, startPoint y: 114, endPoint x: 310, endPoint y: 106, distance: 81.1
click at [310, 124] on li "[DATE] Redox Reaction 2 Lesson 59 • 1:00 PM • 90 min • Room 705 TOIB Relation b…" at bounding box center [395, 158] width 424 height 69
copy h6 "Redox Reaction 2"
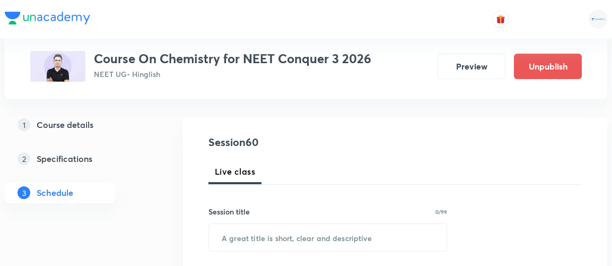
scroll to position [102, 0]
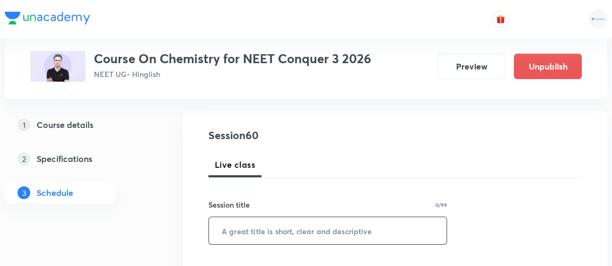
click at [247, 231] on input "text" at bounding box center [328, 230] width 238 height 27
paste input "Redox Reaction 2"
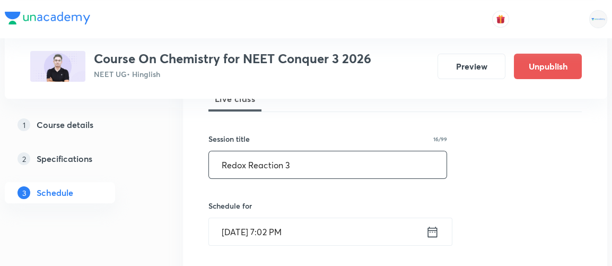
scroll to position [175, 0]
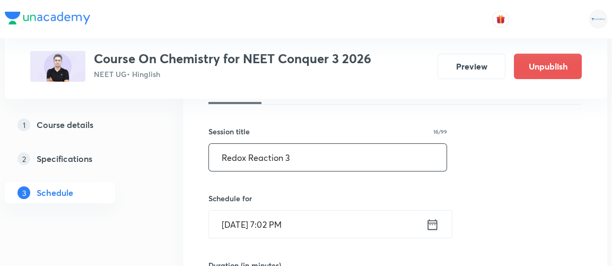
type input "Redox Reaction 3"
click at [432, 226] on icon at bounding box center [432, 224] width 13 height 15
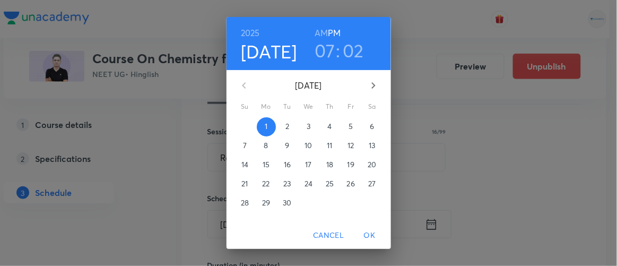
click at [285, 130] on p "2" at bounding box center [287, 126] width 4 height 11
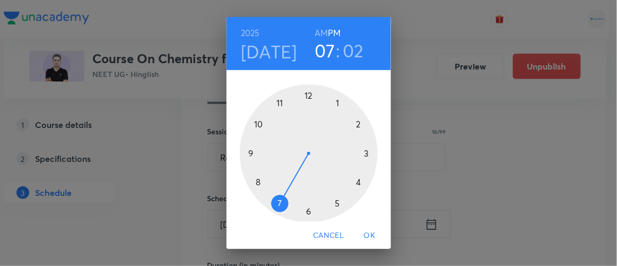
click at [321, 51] on h3 "07" at bounding box center [324, 50] width 21 height 22
click at [335, 104] on div at bounding box center [309, 153] width 138 height 138
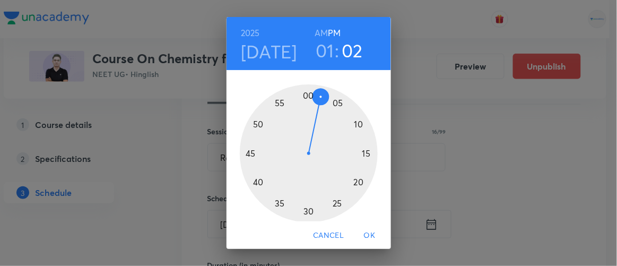
click at [304, 92] on div at bounding box center [309, 153] width 138 height 138
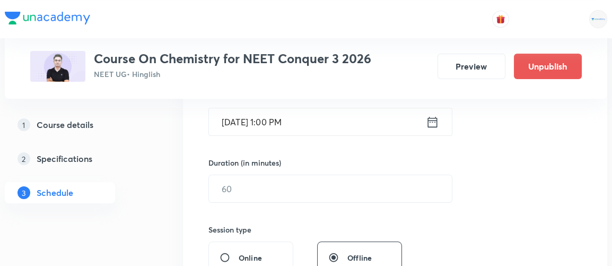
scroll to position [284, 0]
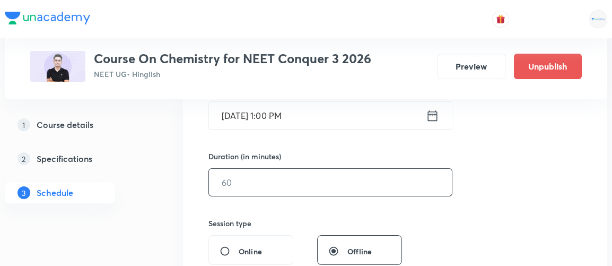
click at [244, 176] on input "text" at bounding box center [330, 182] width 243 height 27
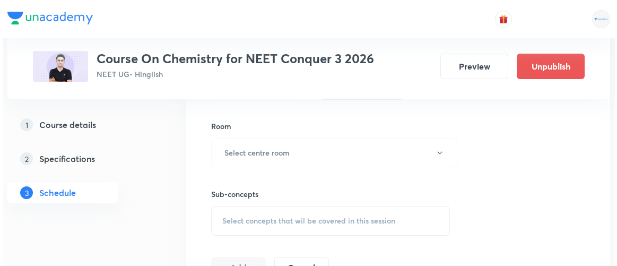
scroll to position [450, 0]
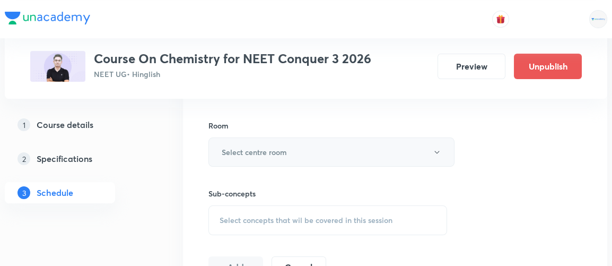
type input "90"
click at [249, 151] on h6 "Select centre room" at bounding box center [254, 151] width 65 height 11
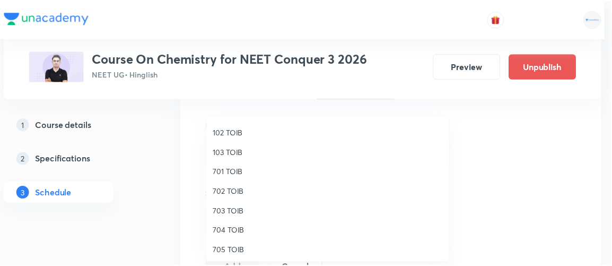
scroll to position [59, 0]
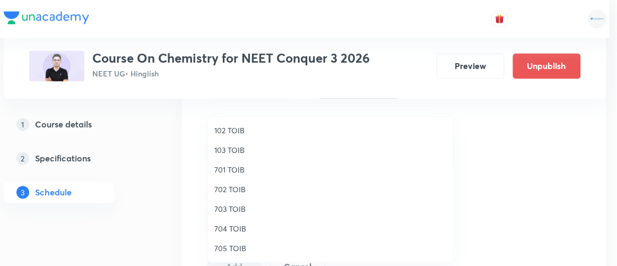
click at [230, 247] on span "705 TOIB" at bounding box center [330, 247] width 232 height 11
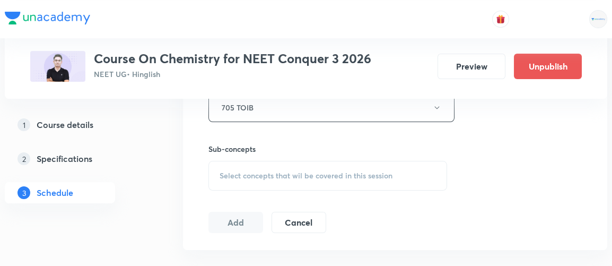
scroll to position [498, 0]
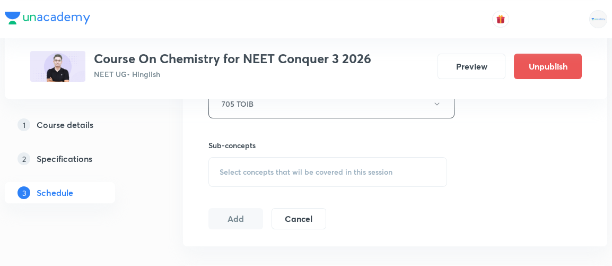
click at [286, 171] on span "Select concepts that wil be covered in this session" at bounding box center [306, 172] width 173 height 8
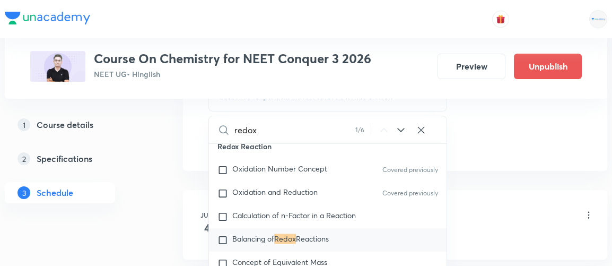
scroll to position [3993, 0]
type input "redox"
click at [222, 216] on input "checkbox" at bounding box center [224, 216] width 15 height 11
checkbox input "true"
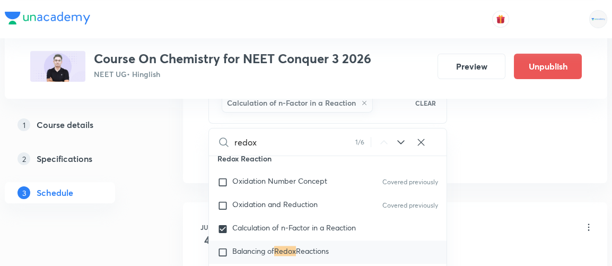
click at [222, 252] on input "checkbox" at bounding box center [224, 252] width 15 height 11
checkbox input "true"
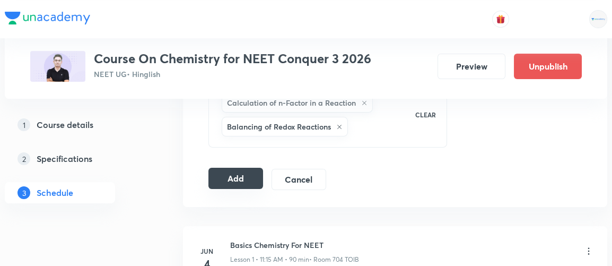
click at [241, 177] on button "Add" at bounding box center [235, 178] width 55 height 21
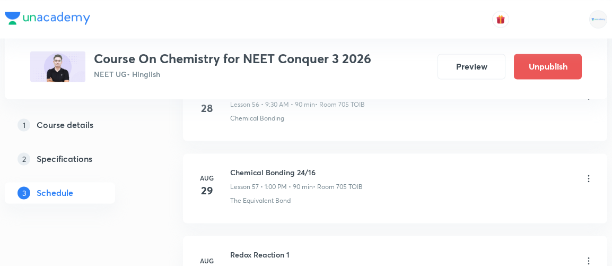
scroll to position [5038, 0]
